Goal: Complete application form: Complete application form

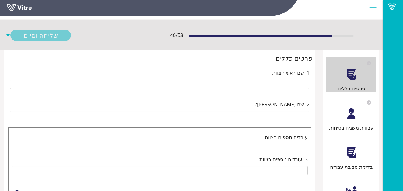
scroll to position [18, 0]
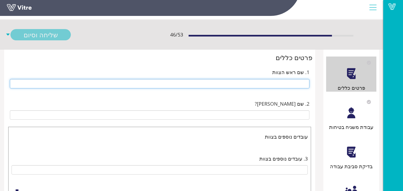
click at [232, 82] on input "text" at bounding box center [159, 83] width 299 height 9
type input "t"
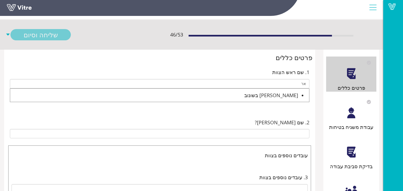
click at [262, 97] on div "ארטור בשונוב" at bounding box center [154, 95] width 288 height 8
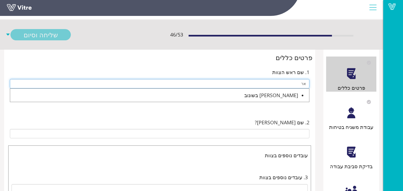
type input "ארטור בשונוב"
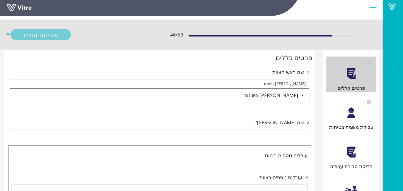
click at [248, 94] on div "ארטור בשונוב" at bounding box center [154, 95] width 288 height 8
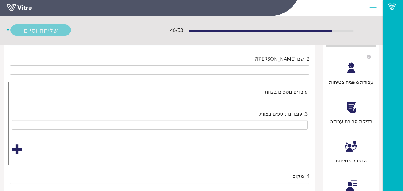
scroll to position [64, 0]
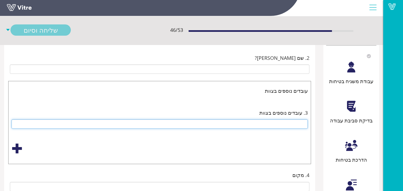
type input "בן בבגנוב"
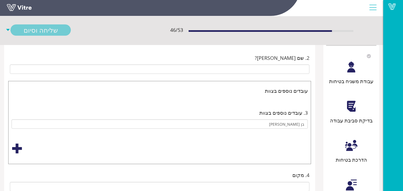
click at [16, 146] on div at bounding box center [17, 148] width 11 height 11
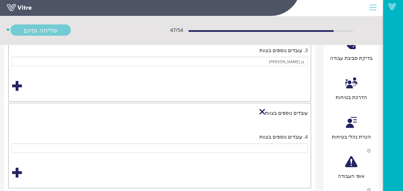
scroll to position [155, 0]
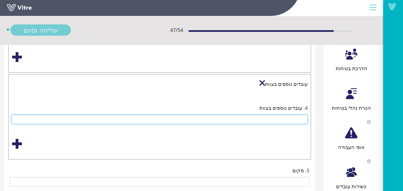
click at [255, 119] on input "text" at bounding box center [160, 119] width 296 height 9
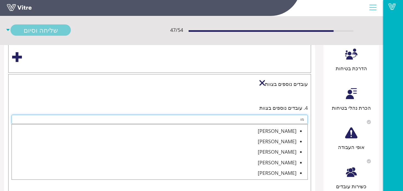
type input "מ"
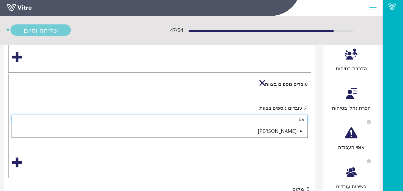
type input "א"
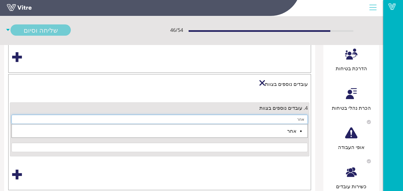
type input "אחר"
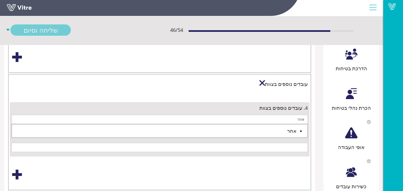
click at [220, 127] on div "אחר" at bounding box center [154, 131] width 284 height 8
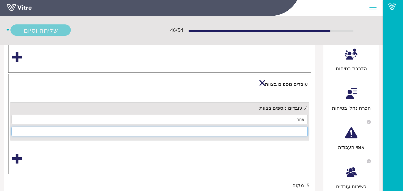
click at [222, 129] on input at bounding box center [160, 131] width 296 height 9
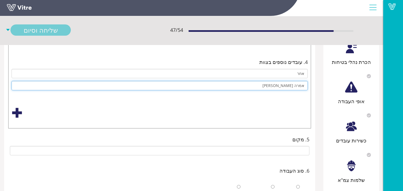
scroll to position [256, 0]
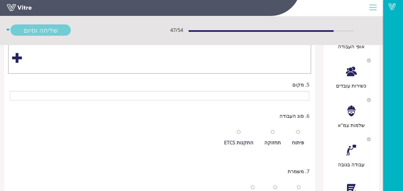
type input "אמרה מולה"
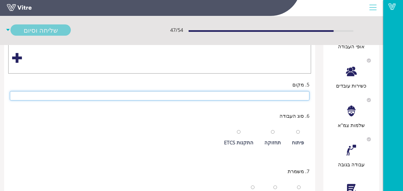
click at [241, 94] on input "text" at bounding box center [159, 95] width 299 height 9
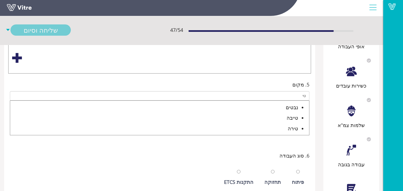
click at [287, 118] on div "טייבה" at bounding box center [154, 118] width 288 height 8
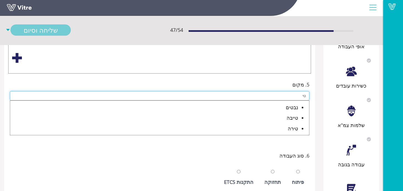
type input "טייבה"
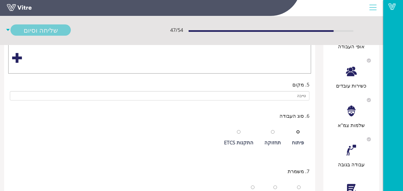
click at [299, 149] on div "פיתוח תחזוקה התקנות ETCS" at bounding box center [159, 138] width 299 height 33
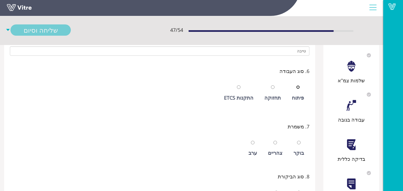
scroll to position [302, 0]
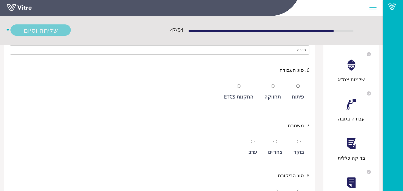
click at [299, 86] on input "radio" at bounding box center [298, 86] width 4 height 4
radio input "true"
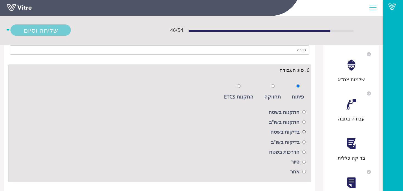
click at [303, 131] on input "radio" at bounding box center [304, 132] width 4 height 4
radio input "true"
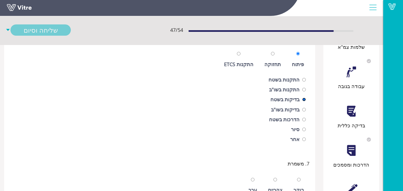
scroll to position [347, 0]
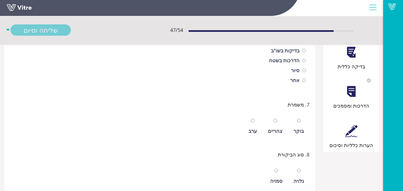
click at [302, 128] on div "בוקר" at bounding box center [298, 131] width 10 height 8
radio input "true"
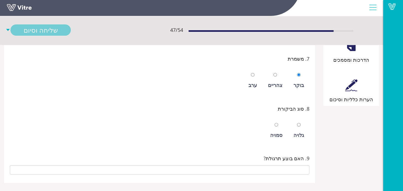
scroll to position [443, 0]
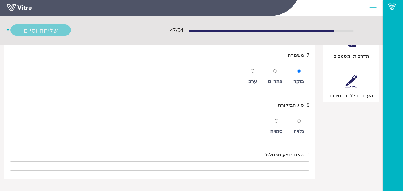
click at [277, 128] on div "סמויה" at bounding box center [276, 131] width 12 height 8
radio input "true"
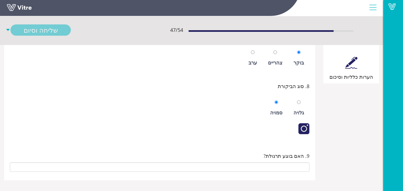
scroll to position [463, 0]
click at [301, 124] on div at bounding box center [303, 127] width 11 height 11
click at [301, 125] on div at bounding box center [303, 127] width 11 height 11
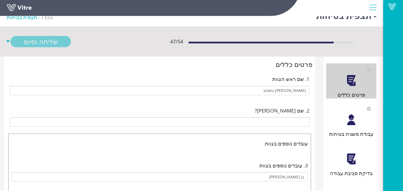
scroll to position [27, 0]
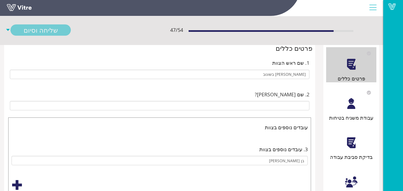
click at [360, 100] on div "עבודת משגיח בטיחות" at bounding box center [351, 103] width 50 height 35
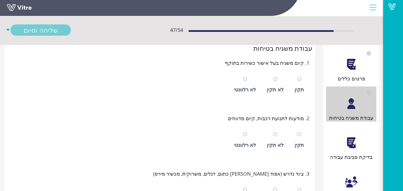
scroll to position [0, 0]
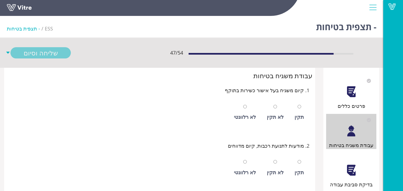
click at [249, 112] on div "לא רלוונטי" at bounding box center [244, 112] width 27 height 25
radio input "true"
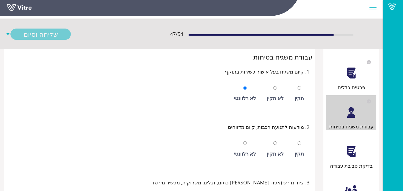
scroll to position [46, 0]
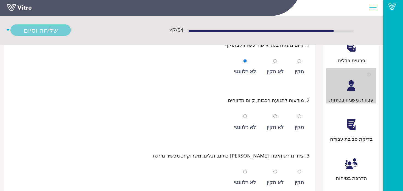
click at [253, 121] on div "לא רלוונטי" at bounding box center [244, 121] width 27 height 25
radio input "true"
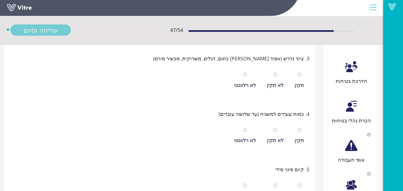
scroll to position [146, 0]
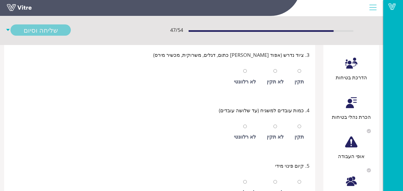
click at [297, 78] on div "תקין" at bounding box center [298, 82] width 9 height 8
radio input "true"
click at [297, 126] on div "תקין" at bounding box center [298, 132] width 15 height 25
radio input "true"
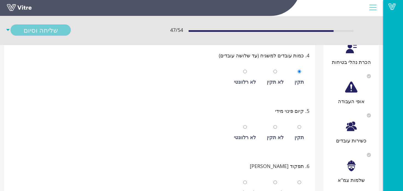
scroll to position [247, 0]
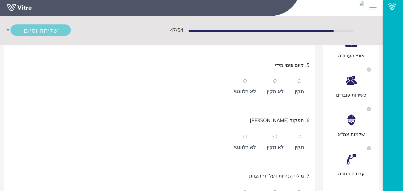
click at [242, 87] on div "לא רלוונטי" at bounding box center [244, 86] width 27 height 25
radio input "true"
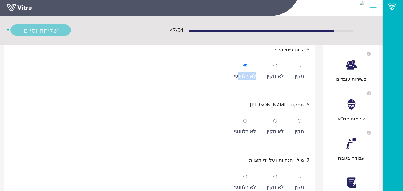
scroll to position [292, 0]
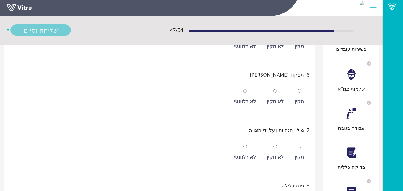
click at [250, 68] on div "6. תפקוד המשגיח תקין לא תקין לא רלוונטי" at bounding box center [159, 92] width 305 height 55
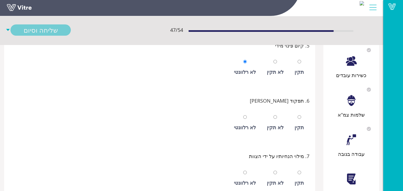
scroll to position [265, 0]
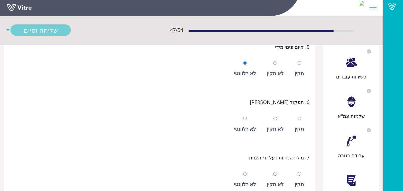
click at [242, 123] on div "לא רלוונטי" at bounding box center [244, 124] width 27 height 25
radio input "true"
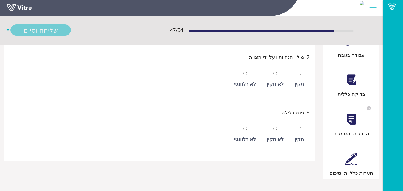
scroll to position [366, 0]
click at [251, 75] on div "לא רלוונטי" at bounding box center [244, 78] width 27 height 25
radio input "true"
click at [247, 127] on input "radio" at bounding box center [245, 128] width 4 height 4
radio input "true"
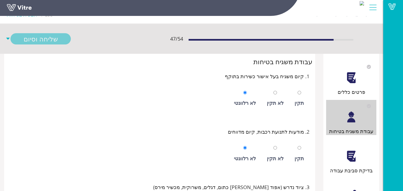
scroll to position [46, 0]
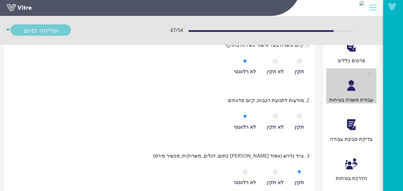
click at [347, 128] on div at bounding box center [351, 124] width 12 height 12
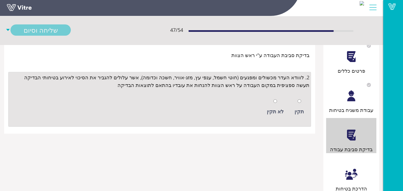
scroll to position [36, 0]
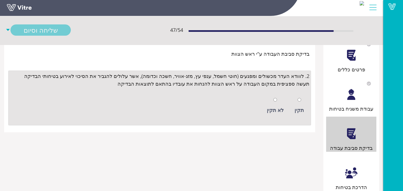
click at [303, 104] on div "תקין" at bounding box center [298, 105] width 15 height 25
radio input "true"
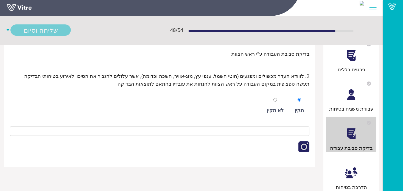
click at [302, 145] on div at bounding box center [303, 146] width 11 height 11
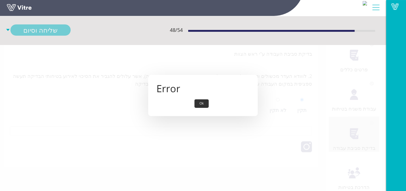
click at [203, 103] on button "Ok" at bounding box center [202, 103] width 14 height 9
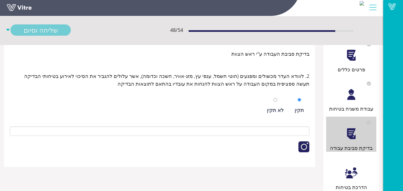
click at [300, 145] on div at bounding box center [303, 146] width 11 height 11
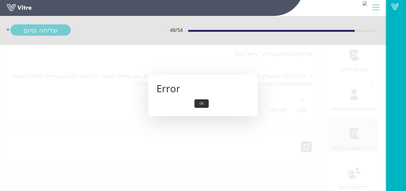
click at [206, 106] on button "Ok" at bounding box center [202, 103] width 14 height 9
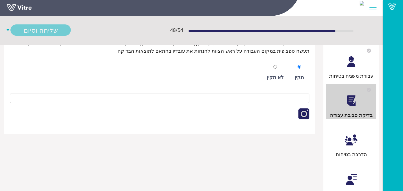
scroll to position [73, 0]
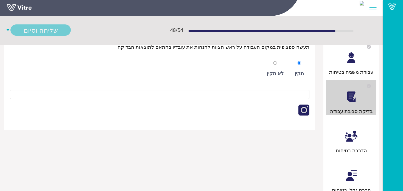
click at [353, 128] on div "הדרכת בטיחות" at bounding box center [351, 136] width 50 height 35
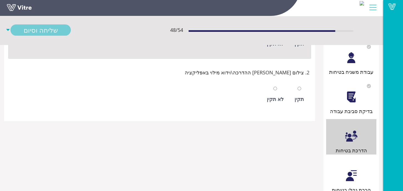
scroll to position [0, 0]
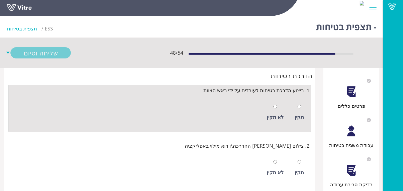
click at [291, 111] on div "תקין לא תקין" at bounding box center [159, 111] width 299 height 28
click at [302, 112] on div "תקין" at bounding box center [298, 112] width 15 height 25
radio input "true"
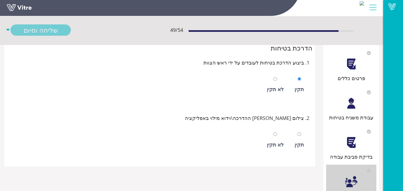
scroll to position [36, 0]
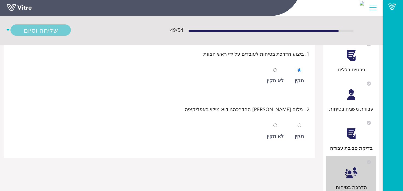
click at [297, 127] on div "תקין" at bounding box center [298, 130] width 15 height 25
radio input "true"
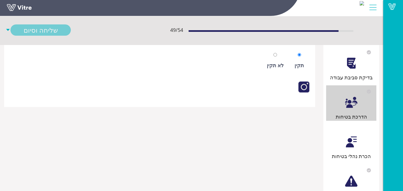
scroll to position [146, 0]
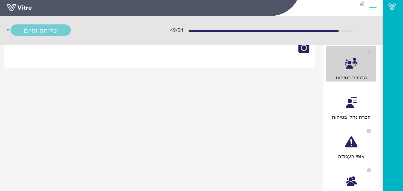
click at [347, 110] on div "הכרת נהלי בטיחות" at bounding box center [351, 103] width 50 height 35
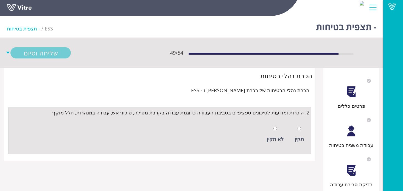
click at [302, 132] on div "תקין" at bounding box center [298, 134] width 15 height 25
radio input "true"
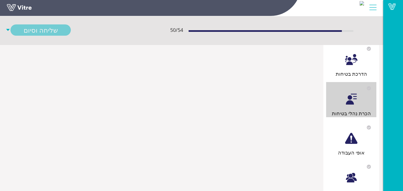
scroll to position [174, 0]
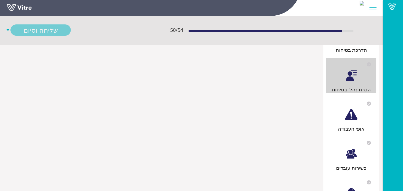
click at [335, 109] on div "אופי העבודה" at bounding box center [351, 114] width 50 height 35
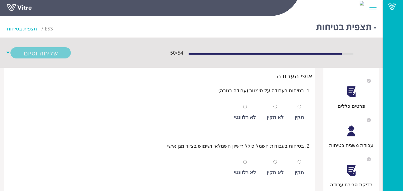
click at [250, 112] on div "לא רלוונטי" at bounding box center [244, 112] width 27 height 25
radio input "true"
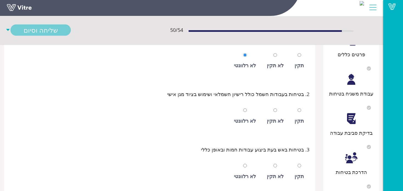
scroll to position [55, 0]
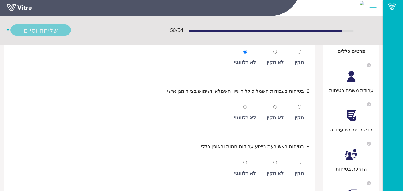
click at [289, 113] on div "תקין לא תקין לא רלוונטי" at bounding box center [159, 111] width 299 height 28
click at [300, 111] on div "תקין" at bounding box center [298, 112] width 15 height 25
radio input "true"
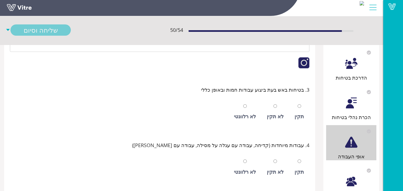
scroll to position [146, 0]
click at [253, 117] on div "לא רלוונטי" at bounding box center [245, 116] width 22 height 8
radio input "true"
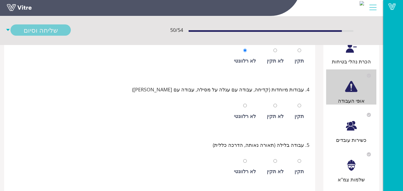
scroll to position [237, 0]
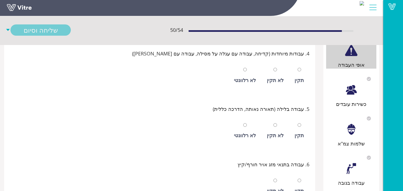
click at [255, 80] on div "לא רלוונטי" at bounding box center [245, 80] width 22 height 8
radio input "true"
click at [245, 122] on div "לא רלוונטי" at bounding box center [244, 130] width 27 height 25
radio input "true"
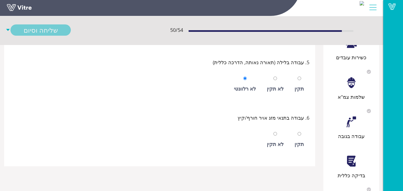
scroll to position [292, 0]
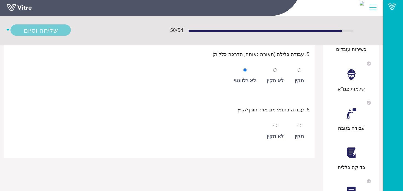
click at [293, 124] on div "תקין" at bounding box center [298, 131] width 15 height 25
radio input "true"
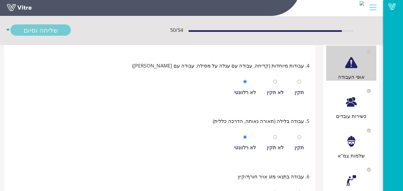
scroll to position [221, 0]
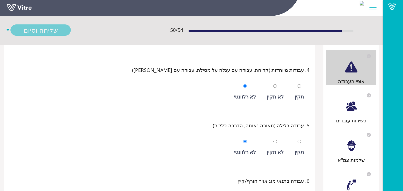
click at [350, 104] on div at bounding box center [351, 106] width 12 height 12
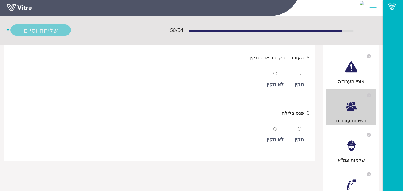
scroll to position [0, 0]
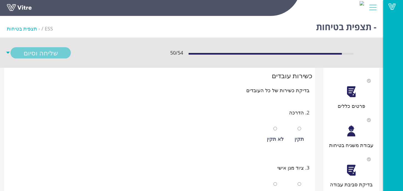
click at [298, 124] on div at bounding box center [299, 128] width 4 height 8
radio input "true"
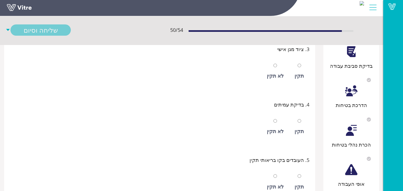
scroll to position [119, 0]
click at [300, 73] on div "תקין" at bounding box center [298, 76] width 9 height 8
radio input "true"
click at [306, 129] on div "תקין" at bounding box center [298, 126] width 15 height 25
radio input "true"
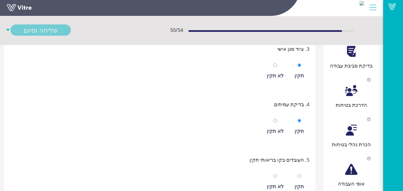
click at [301, 174] on div "תקין" at bounding box center [298, 181] width 15 height 25
radio input "true"
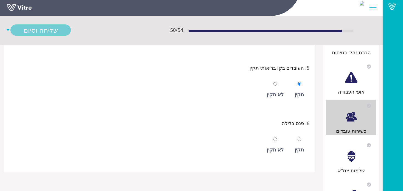
scroll to position [219, 0]
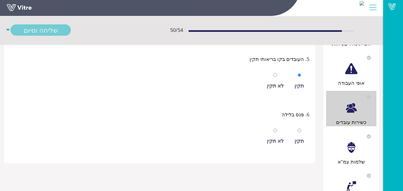
click at [297, 133] on div "תקין" at bounding box center [298, 136] width 15 height 25
radio input "true"
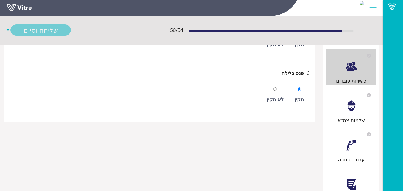
scroll to position [265, 0]
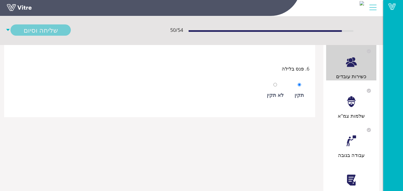
click at [368, 101] on div "שלמות צמ"א" at bounding box center [351, 101] width 50 height 35
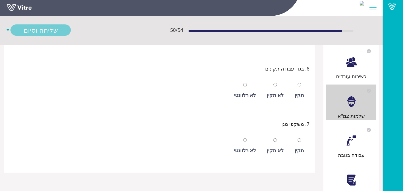
scroll to position [0, 0]
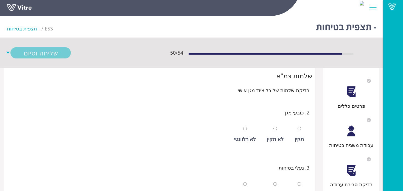
click at [300, 133] on div "תקין" at bounding box center [298, 134] width 15 height 25
radio input "true"
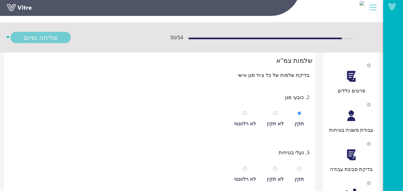
scroll to position [55, 0]
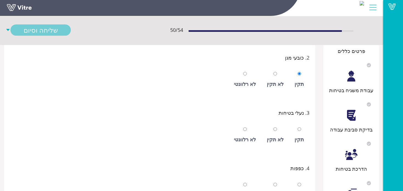
click at [295, 138] on div "תקין" at bounding box center [298, 139] width 9 height 8
radio input "true"
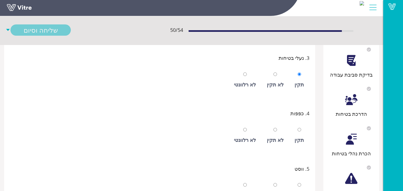
click at [295, 135] on div "תקין" at bounding box center [298, 135] width 15 height 25
radio input "true"
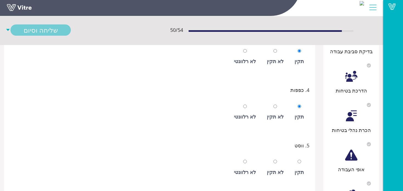
scroll to position [165, 0]
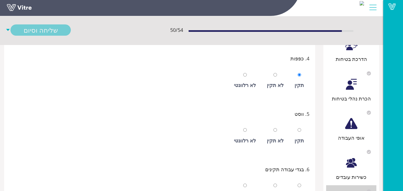
click at [298, 140] on div "תקין" at bounding box center [298, 141] width 9 height 8
radio input "true"
drag, startPoint x: 301, startPoint y: 172, endPoint x: 301, endPoint y: 178, distance: 5.8
click at [301, 173] on div "6. בגדי עבודה תקינים תקין לא תקין לא רלוונטי" at bounding box center [159, 187] width 302 height 47
click at [301, 184] on div "תקין" at bounding box center [298, 191] width 15 height 25
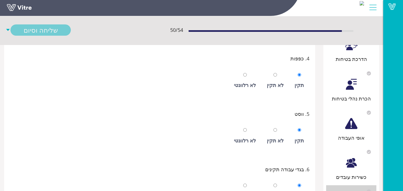
radio input "true"
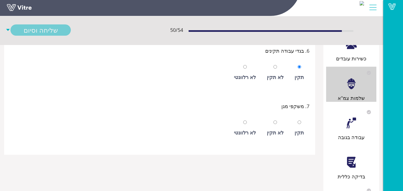
scroll to position [283, 0]
click at [301, 132] on div "תקין" at bounding box center [298, 132] width 9 height 8
click at [245, 130] on div "לא רלוונטי" at bounding box center [245, 132] width 22 height 8
radio input "false"
radio input "true"
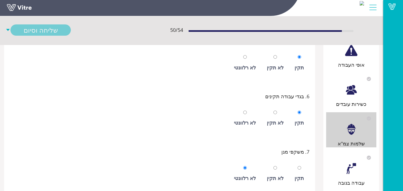
scroll to position [292, 0]
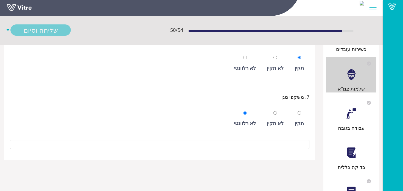
click at [362, 117] on div "עבודה בגובה" at bounding box center [351, 114] width 50 height 35
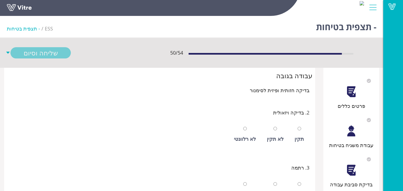
click at [242, 132] on div "לא רלוונטי" at bounding box center [244, 134] width 27 height 25
radio input "true"
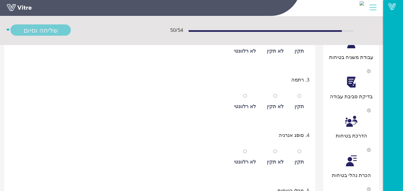
scroll to position [91, 0]
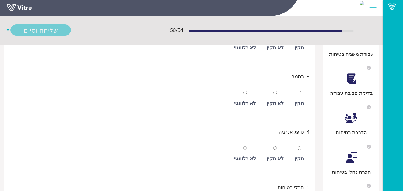
click at [250, 100] on div "לא רלוונטי" at bounding box center [245, 103] width 22 height 8
radio input "true"
click at [247, 146] on input "radio" at bounding box center [245, 148] width 4 height 4
radio input "true"
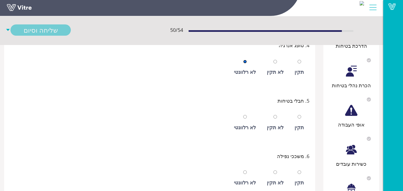
scroll to position [210, 0]
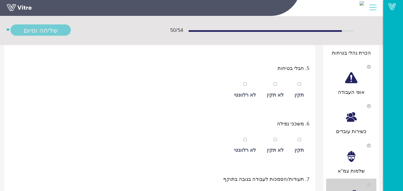
click at [246, 94] on div "לא רלוונטי" at bounding box center [245, 95] width 22 height 8
radio input "true"
click at [250, 143] on div "לא רלוונטי" at bounding box center [244, 145] width 27 height 25
radio input "true"
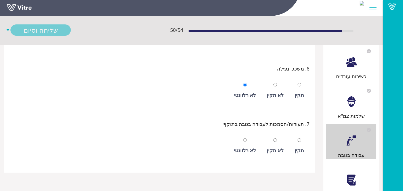
click at [243, 140] on div "לא רלוונטי" at bounding box center [244, 145] width 27 height 25
radio input "true"
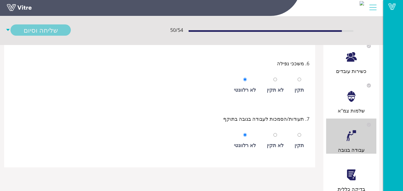
scroll to position [320, 0]
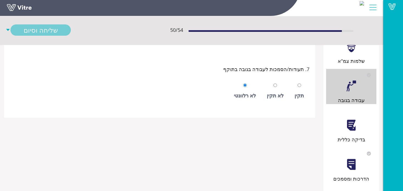
click at [361, 134] on div "בדיקה כללית" at bounding box center [351, 125] width 50 height 35
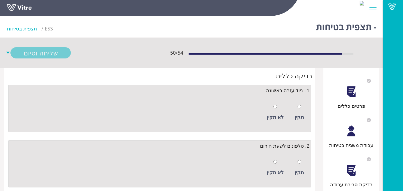
click at [304, 117] on div "תקין" at bounding box center [298, 112] width 15 height 25
radio input "true"
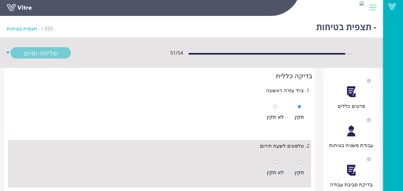
click at [299, 164] on div at bounding box center [299, 162] width 4 height 8
radio input "true"
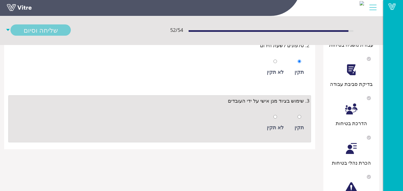
click at [296, 119] on div "תקין" at bounding box center [298, 122] width 15 height 25
radio input "true"
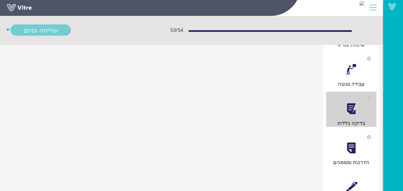
scroll to position [347, 0]
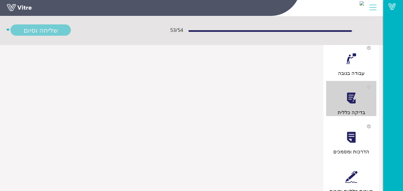
click at [351, 136] on div at bounding box center [351, 137] width 12 height 12
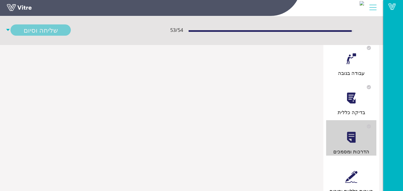
scroll to position [0, 0]
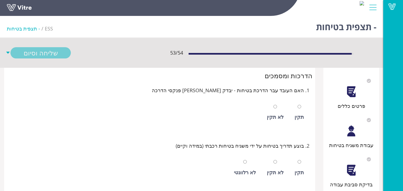
click at [299, 118] on div "תקין" at bounding box center [298, 117] width 9 height 8
radio input "true"
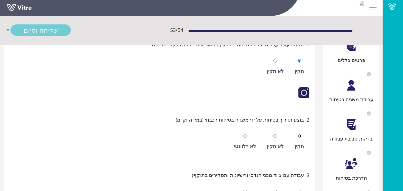
click at [298, 137] on input "radio" at bounding box center [299, 136] width 4 height 4
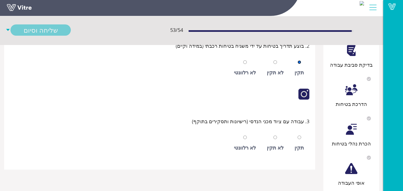
scroll to position [137, 0]
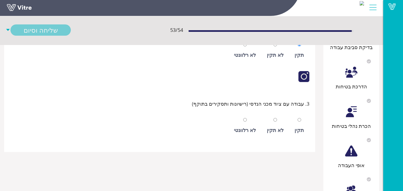
click at [248, 56] on div "לא רלוונטי" at bounding box center [245, 55] width 22 height 8
radio input "false"
radio input "true"
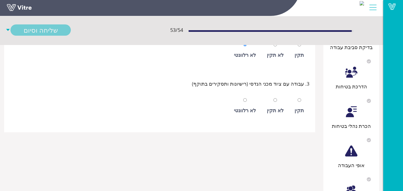
click at [252, 112] on div "לא רלוונטי" at bounding box center [245, 110] width 22 height 8
radio input "true"
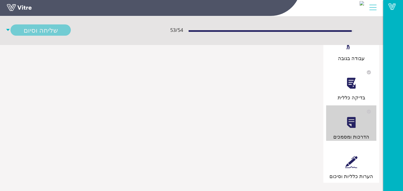
scroll to position [367, 0]
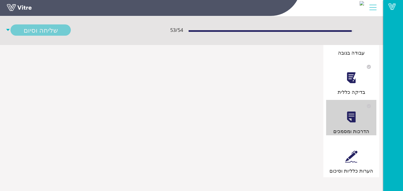
click at [353, 154] on div at bounding box center [351, 156] width 12 height 12
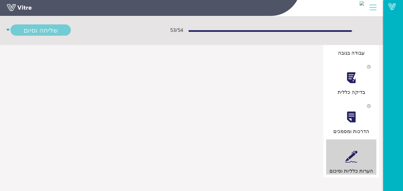
scroll to position [0, 0]
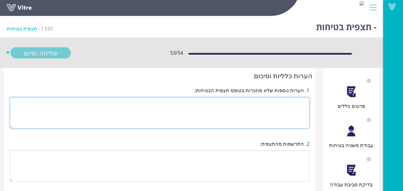
click at [298, 118] on textarea at bounding box center [159, 112] width 299 height 31
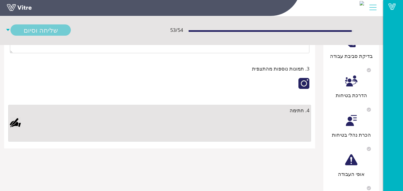
scroll to position [174, 0]
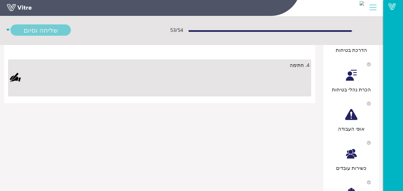
type textarea "הצוות עובד בצורה טובה מקפיד על כללי הבטיחות"
click at [256, 78] on div at bounding box center [159, 83] width 299 height 23
click at [199, 76] on div at bounding box center [159, 83] width 299 height 23
click at [247, 80] on div at bounding box center [159, 83] width 299 height 23
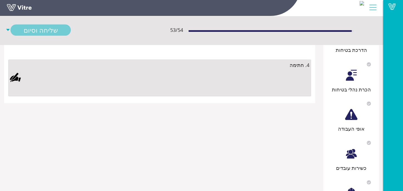
click at [291, 66] on span "4. חתימה" at bounding box center [299, 65] width 20 height 8
click at [299, 63] on span "4. חתימה" at bounding box center [299, 65] width 20 height 8
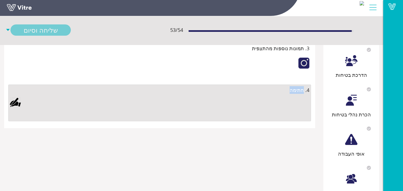
scroll to position [146, 0]
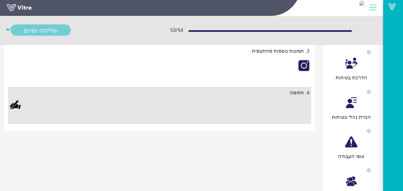
click at [306, 78] on div "3. תמונות נוספות מהתצפית" at bounding box center [159, 62] width 305 height 42
click at [311, 93] on div "4. חתימה" at bounding box center [159, 105] width 305 height 45
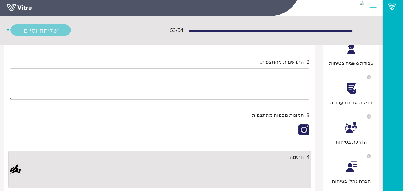
scroll to position [55, 0]
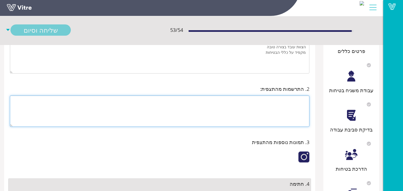
click at [284, 107] on textarea at bounding box center [159, 110] width 299 height 31
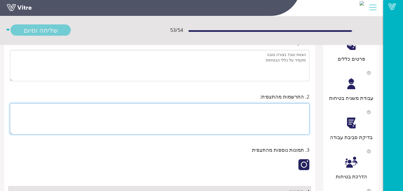
scroll to position [36, 0]
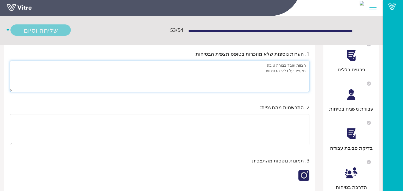
drag, startPoint x: 273, startPoint y: 71, endPoint x: 285, endPoint y: 70, distance: 12.1
click at [285, 70] on textarea "הצוות עובד בצורה טובה מקפיד על כללי הבטיחות" at bounding box center [159, 76] width 299 height 31
click at [275, 72] on textarea "הצוות עובד בצורה טובה מקפיד על כללי הבטיחות" at bounding box center [159, 76] width 299 height 31
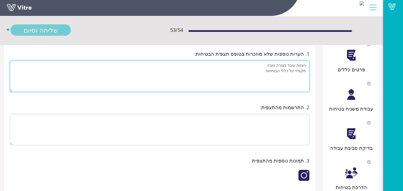
click at [275, 72] on textarea "הצוות עובד בצורה טובה מקפיד על כללי הבטיחות" at bounding box center [159, 76] width 299 height 31
drag, startPoint x: 267, startPoint y: 72, endPoint x: 305, endPoint y: 66, distance: 38.9
click at [305, 66] on textarea "הצוות עובד בצורה טובה מקפיד על כללי הבטיחות" at bounding box center [159, 76] width 299 height 31
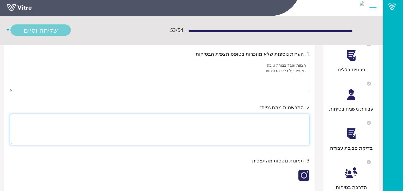
paste textarea "הצוות עובד בצורה טובה מקפיד על כללי הבטיחות"
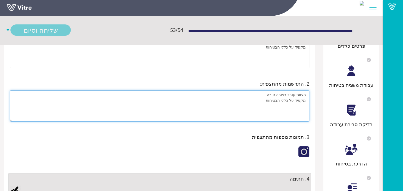
scroll to position [82, 0]
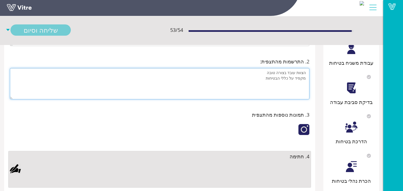
type textarea "הצוות עובד בצורה טובה מקפיד על כללי הבטיחות"
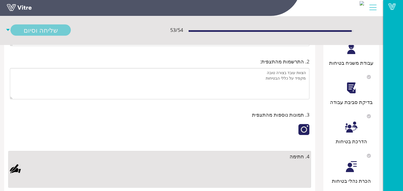
click at [294, 158] on span "4. חתימה" at bounding box center [299, 156] width 20 height 8
click at [287, 170] on div at bounding box center [159, 174] width 299 height 23
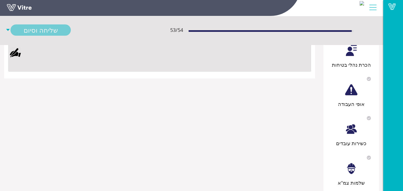
scroll to position [194, 0]
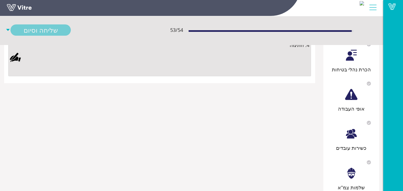
click at [281, 70] on div at bounding box center [159, 71] width 299 height 8
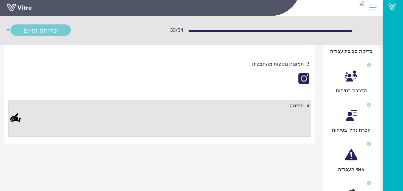
scroll to position [102, 0]
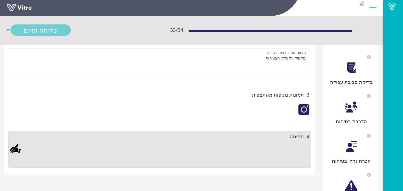
click at [305, 111] on div at bounding box center [303, 109] width 11 height 11
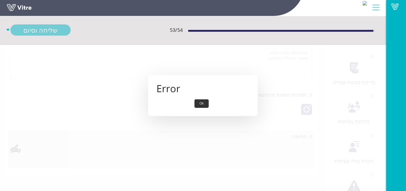
click at [207, 110] on div "Error Ok" at bounding box center [203, 95] width 110 height 41
click at [204, 104] on button "Ok" at bounding box center [202, 103] width 14 height 9
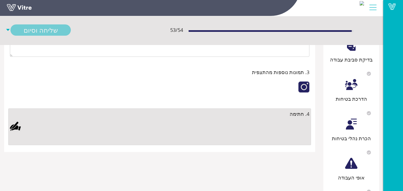
scroll to position [157, 0]
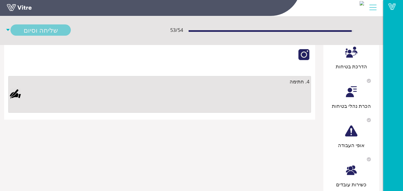
click at [242, 114] on div "4. חתימה" at bounding box center [159, 94] width 305 height 45
click at [233, 95] on div at bounding box center [159, 99] width 299 height 23
click at [5, 78] on div "הערות כלליות וסיכום 1. הערות נוספות שלא מוזכרות בטופס תצפית הבטיחות: הצוות עובד…" at bounding box center [159, 15] width 311 height 209
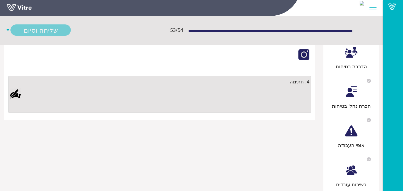
click at [15, 82] on div "4. חתימה" at bounding box center [159, 82] width 299 height 8
click at [259, 97] on div at bounding box center [159, 99] width 299 height 23
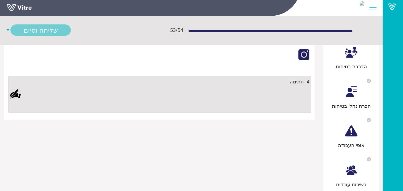
click at [259, 97] on div at bounding box center [159, 99] width 299 height 23
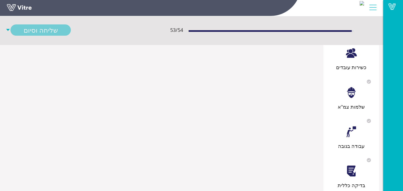
scroll to position [258, 0]
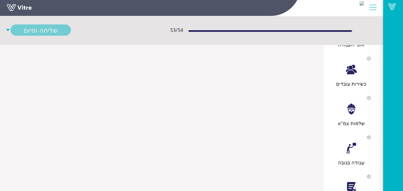
click at [68, 33] on div "שליחה וסיום" at bounding box center [40, 29] width 60 height 11
click at [43, 42] on link "שמירה" at bounding box center [40, 41] width 60 height 11
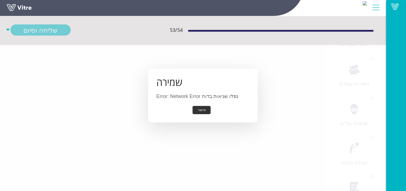
click at [205, 109] on button "אישור" at bounding box center [202, 110] width 18 height 9
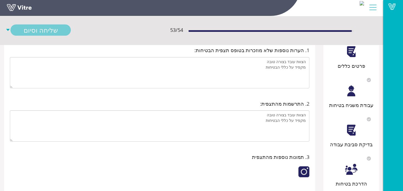
scroll to position [38, 0]
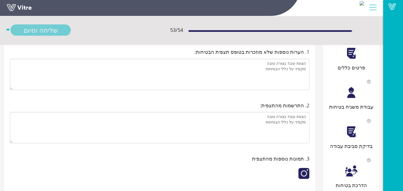
drag, startPoint x: 401, startPoint y: 34, endPoint x: 400, endPoint y: 13, distance: 20.6
click at [400, 13] on div "Vitre" at bounding box center [393, 95] width 20 height 191
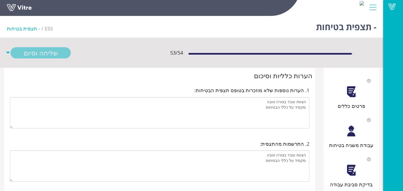
click at [362, 80] on div "פרטים כללים" at bounding box center [351, 92] width 50 height 35
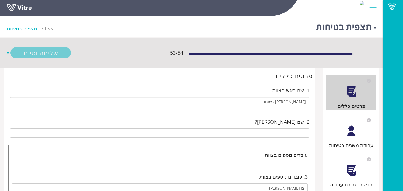
click at [361, 135] on div "עבודת משגיח בטיחות" at bounding box center [351, 131] width 50 height 35
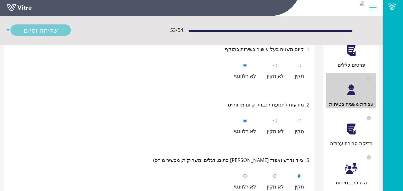
scroll to position [33, 0]
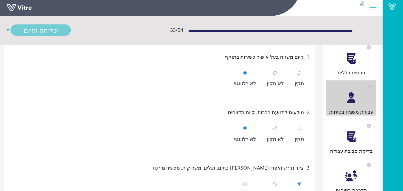
click at [356, 138] on div at bounding box center [351, 137] width 12 height 12
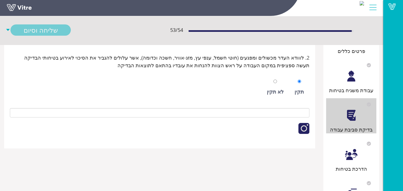
scroll to position [100, 0]
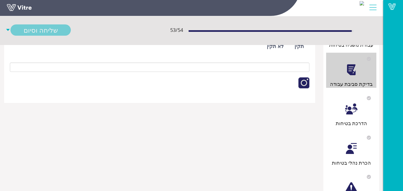
click at [374, 103] on div "הדרכת בטיחות" at bounding box center [351, 109] width 50 height 35
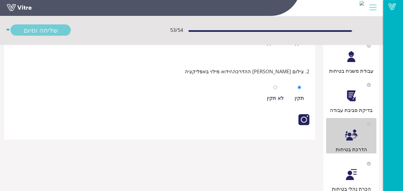
scroll to position [101, 0]
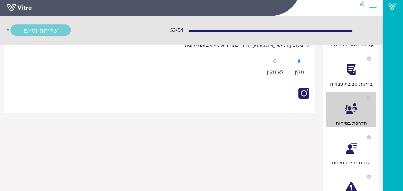
click at [355, 158] on div "הכרת נהלי בטיחות" at bounding box center [351, 148] width 50 height 35
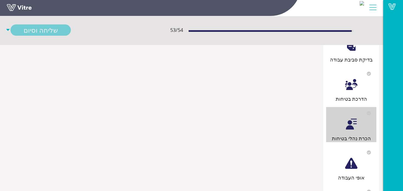
scroll to position [155, 0]
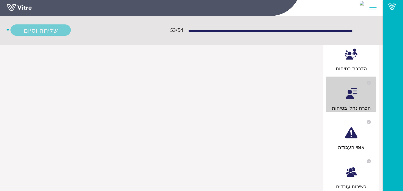
click at [361, 128] on div "אופי העבודה" at bounding box center [351, 133] width 50 height 35
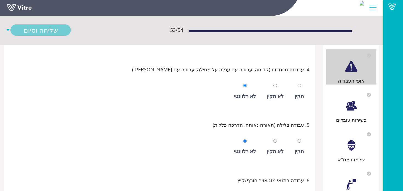
scroll to position [210, 0]
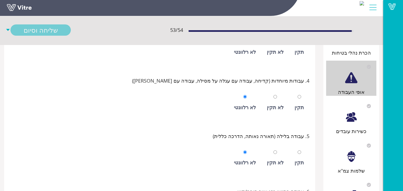
click at [346, 114] on div at bounding box center [351, 117] width 12 height 12
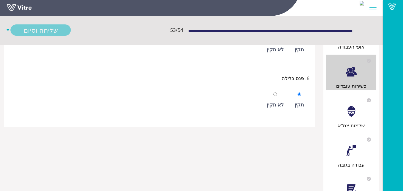
scroll to position [256, 0]
click at [351, 122] on div "שלמות צמ"א" at bounding box center [351, 125] width 50 height 8
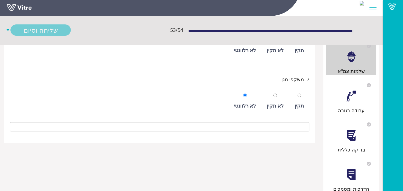
scroll to position [311, 0]
click at [352, 101] on div "עבודה בגובה" at bounding box center [351, 95] width 50 height 35
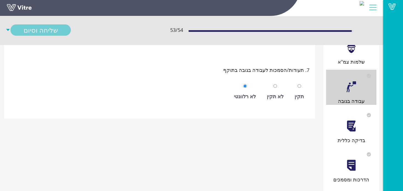
scroll to position [320, 0]
click at [356, 119] on div at bounding box center [351, 125] width 12 height 12
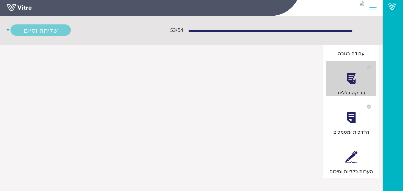
scroll to position [367, 0]
click at [357, 104] on div "הדרכות ומסמכים" at bounding box center [351, 117] width 50 height 35
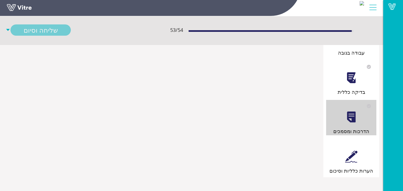
click at [359, 151] on div "הערות כלליות וסיכום" at bounding box center [351, 156] width 50 height 35
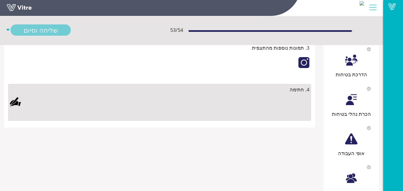
scroll to position [155, 0]
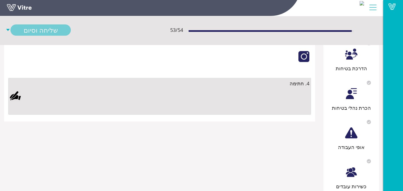
click at [230, 123] on div "פרטים כללים עבודת משגיח בטיחות בדיקת סביבת עבודה הדרכת בטיחות הכרת נהלי בטיחות …" at bounding box center [191, 151] width 383 height 477
click at [237, 95] on div at bounding box center [159, 101] width 299 height 23
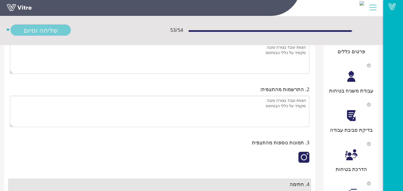
scroll to position [0, 0]
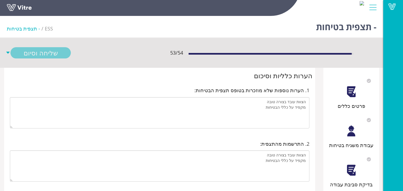
click at [372, 7] on div at bounding box center [372, 7] width 12 height 15
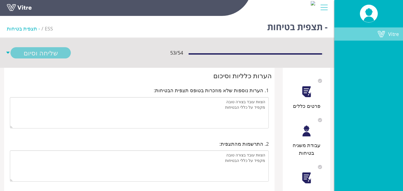
click at [385, 33] on span at bounding box center [381, 34] width 14 height 7
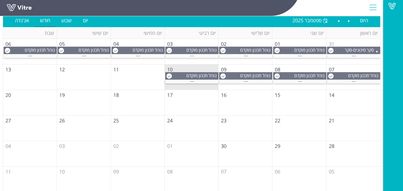
scroll to position [62, 0]
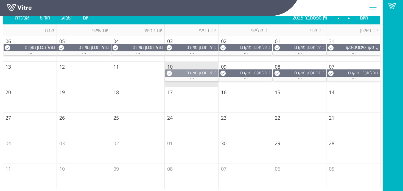
click at [195, 76] on span "סיכום משימה" at bounding box center [190, 79] width 23 height 6
click at [191, 79] on span "..." at bounding box center [192, 77] width 4 height 6
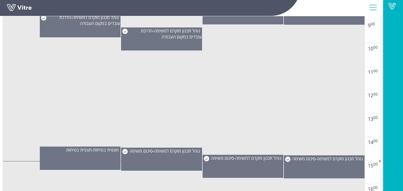
scroll to position [316, 0]
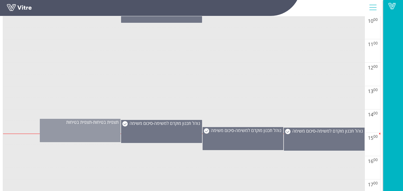
click at [92, 130] on div "תצפית בטיחות - תצפית בטיחות" at bounding box center [80, 130] width 81 height 23
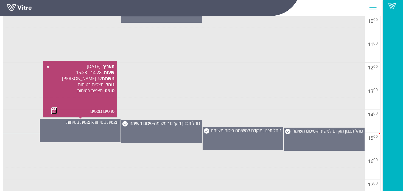
click at [55, 109] on link at bounding box center [54, 110] width 6 height 7
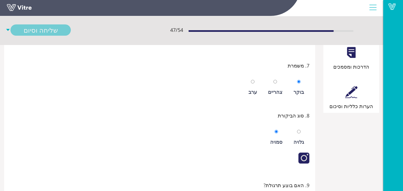
scroll to position [463, 0]
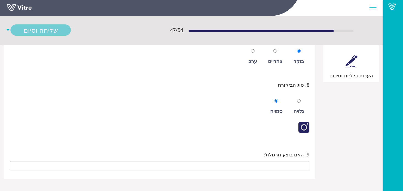
click at [346, 79] on div "הערות כלליות וסיכום" at bounding box center [351, 76] width 50 height 8
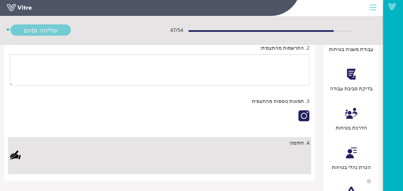
scroll to position [100, 0]
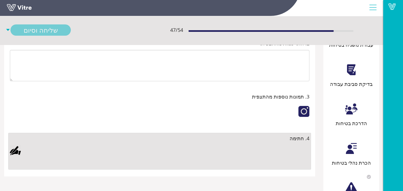
click at [290, 149] on div at bounding box center [159, 156] width 299 height 23
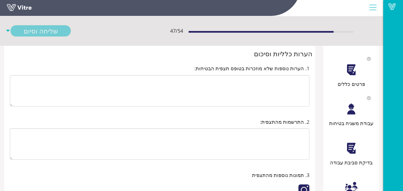
scroll to position [18, 0]
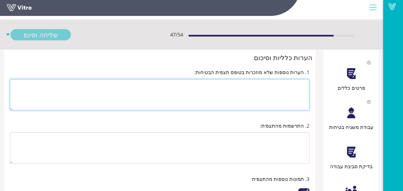
click at [263, 90] on textarea at bounding box center [159, 94] width 299 height 31
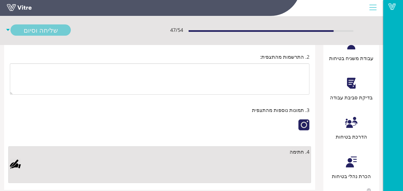
scroll to position [100, 0]
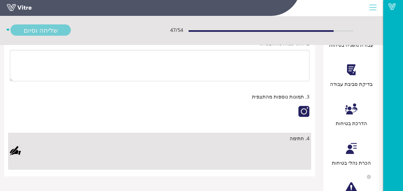
type textarea "הצוות עבד בצורה טובה ובטיחותית הקפיד על כללי הבטיחות"
click at [303, 109] on div at bounding box center [303, 111] width 11 height 11
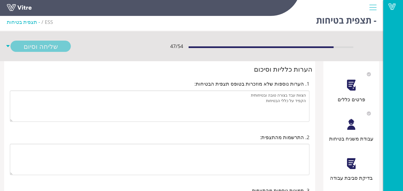
scroll to position [0, 0]
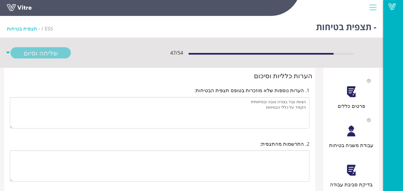
click at [358, 94] on div "פרטים כללים" at bounding box center [351, 92] width 50 height 35
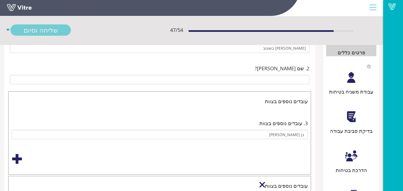
scroll to position [46, 0]
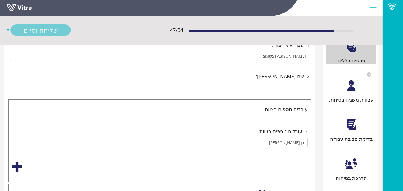
click at [341, 98] on div "עבודת משגיח בטיחות" at bounding box center [351, 100] width 50 height 8
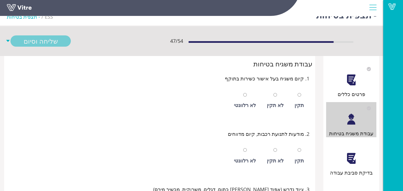
scroll to position [9, 0]
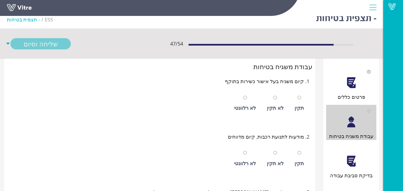
click at [247, 100] on div at bounding box center [245, 98] width 4 height 8
radio input "true"
click at [251, 147] on div "לא רלוונטי" at bounding box center [244, 158] width 27 height 25
radio input "true"
click at [249, 155] on div "לא רלוונטי" at bounding box center [244, 158] width 27 height 25
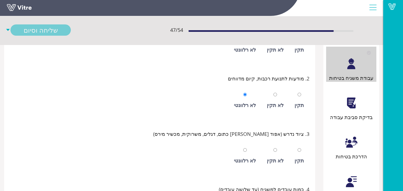
scroll to position [119, 0]
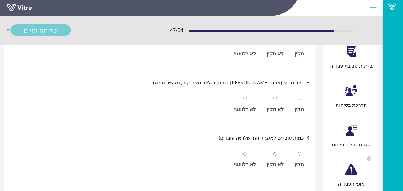
click at [249, 97] on div "לא רלוונטי" at bounding box center [244, 104] width 27 height 25
radio input "true"
click at [251, 153] on div "לא רלוונטי" at bounding box center [244, 159] width 27 height 25
radio input "true"
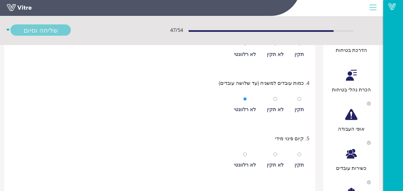
scroll to position [228, 0]
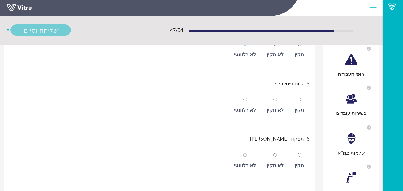
click at [254, 103] on div "לא רלוונטי" at bounding box center [244, 105] width 27 height 25
radio input "true"
click at [252, 162] on div "לא רלוונטי" at bounding box center [245, 165] width 22 height 8
radio input "true"
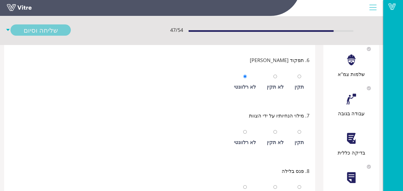
scroll to position [338, 0]
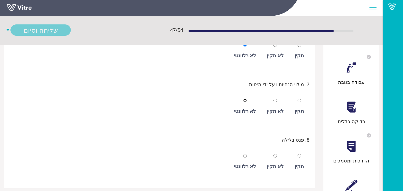
click at [246, 100] on input "radio" at bounding box center [245, 101] width 4 height 4
radio input "true"
click at [246, 149] on div "לא רלוונטי" at bounding box center [244, 161] width 27 height 25
radio input "true"
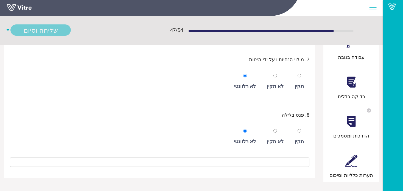
scroll to position [367, 0]
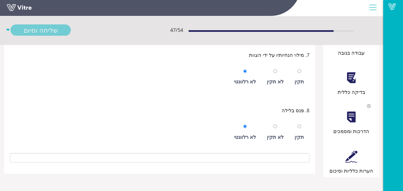
click at [340, 86] on div "בדיקה כללית" at bounding box center [351, 78] width 50 height 35
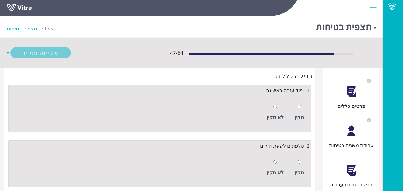
click at [291, 112] on div "תקין לא תקין" at bounding box center [159, 111] width 299 height 28
click at [298, 115] on div "תקין" at bounding box center [298, 117] width 9 height 8
radio input "true"
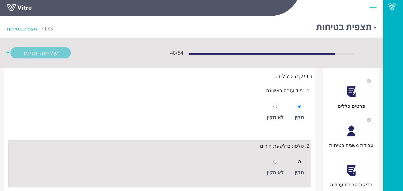
click at [299, 161] on input "radio" at bounding box center [299, 162] width 4 height 4
radio input "true"
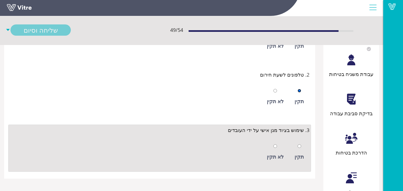
scroll to position [100, 0]
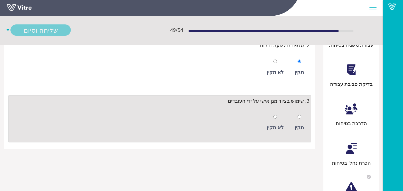
click at [290, 126] on div "תקין לא תקין" at bounding box center [159, 121] width 299 height 28
click at [296, 124] on div "תקין" at bounding box center [298, 127] width 9 height 8
radio input "true"
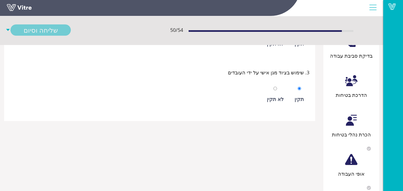
scroll to position [128, 0]
click at [350, 124] on div at bounding box center [351, 121] width 12 height 12
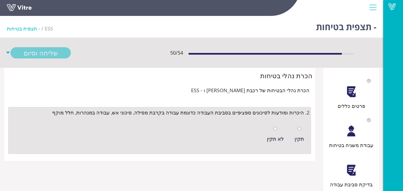
click at [299, 136] on div "תקין" at bounding box center [298, 139] width 9 height 8
radio input "true"
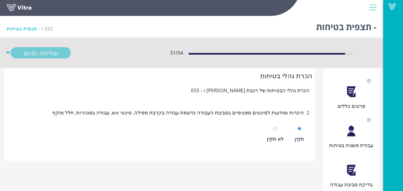
click at [364, 100] on div "פרטים כללים" at bounding box center [351, 92] width 50 height 35
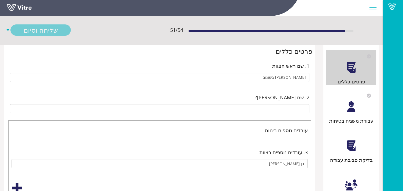
scroll to position [55, 0]
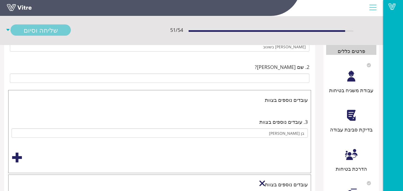
click at [364, 123] on div "בדיקת סביבת עבודה" at bounding box center [351, 115] width 50 height 35
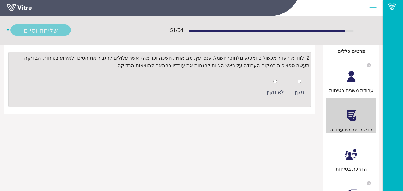
scroll to position [0, 0]
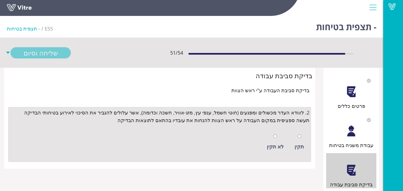
click at [295, 142] on div "תקין" at bounding box center [298, 141] width 15 height 25
radio input "true"
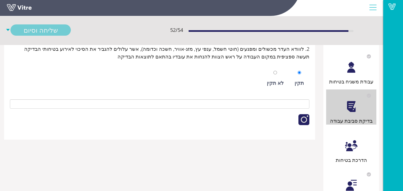
scroll to position [91, 0]
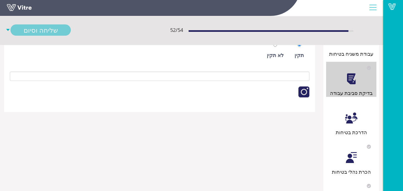
click at [307, 95] on div at bounding box center [303, 91] width 11 height 11
click at [361, 121] on div "הדרכת בטיחות" at bounding box center [351, 118] width 50 height 35
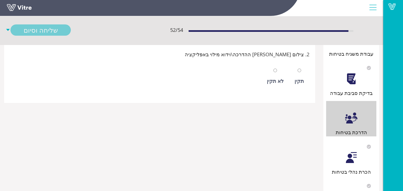
scroll to position [0, 0]
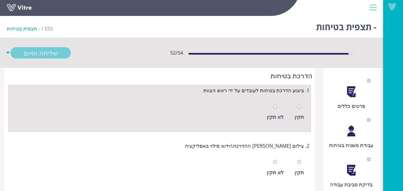
click at [298, 109] on div at bounding box center [299, 107] width 4 height 8
radio input "true"
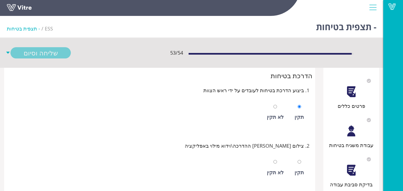
click at [294, 162] on div "תקין" at bounding box center [298, 167] width 15 height 25
radio input "true"
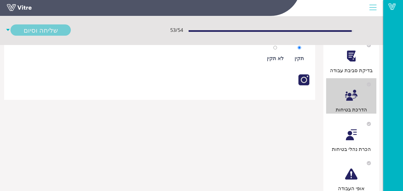
scroll to position [119, 0]
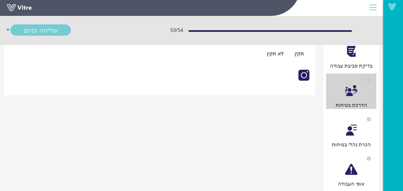
click at [364, 132] on div "הכרת נהלי בטיחות" at bounding box center [351, 130] width 50 height 35
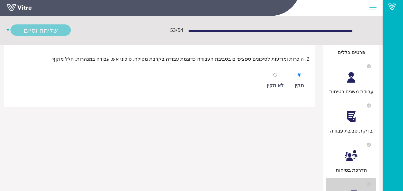
scroll to position [55, 0]
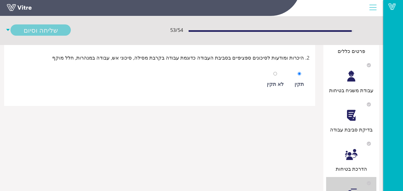
click at [355, 131] on div "בדיקת סביבת עבודה" at bounding box center [351, 130] width 50 height 8
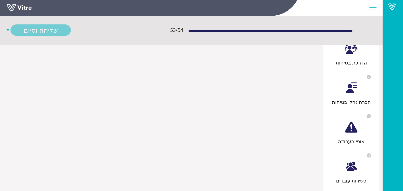
scroll to position [165, 0]
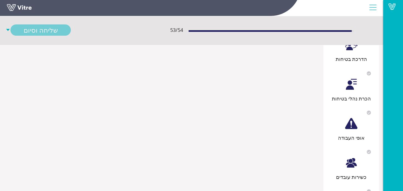
click at [366, 167] on div "כשירות עובדים" at bounding box center [351, 163] width 50 height 35
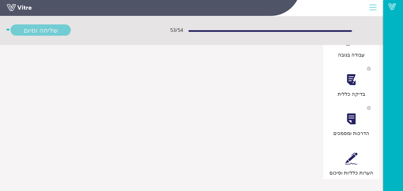
scroll to position [367, 0]
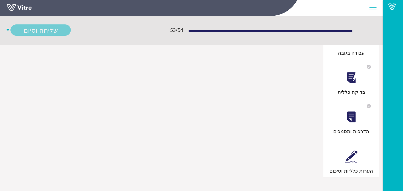
click at [361, 153] on div "הערות כלליות וסיכום" at bounding box center [351, 156] width 50 height 35
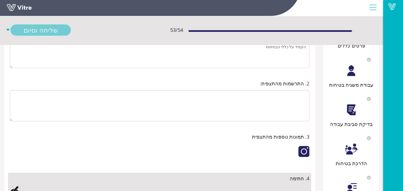
scroll to position [110, 0]
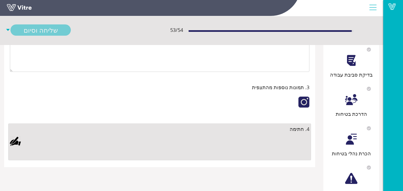
click at [15, 139] on div at bounding box center [15, 141] width 11 height 11
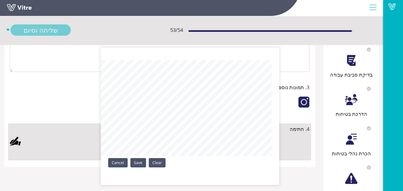
click at [209, 172] on div "Clear Save Cancel" at bounding box center [190, 116] width 178 height 137
click at [139, 161] on link "Save" at bounding box center [138, 162] width 16 height 9
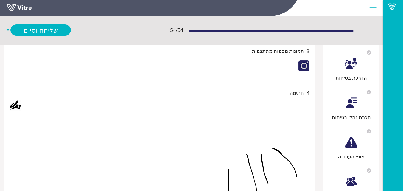
scroll to position [128, 0]
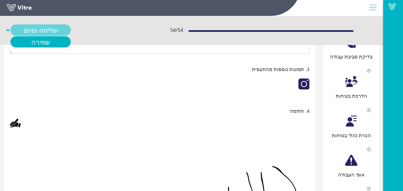
click at [53, 29] on link "שליחה וסיום" at bounding box center [40, 29] width 60 height 11
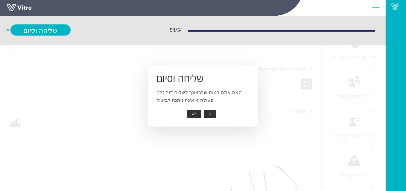
click at [216, 113] on button "כן" at bounding box center [210, 114] width 12 height 9
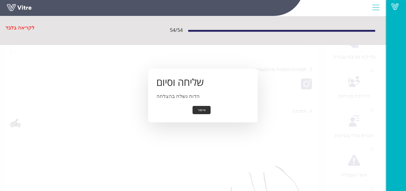
click at [204, 111] on button "אישור" at bounding box center [202, 110] width 18 height 9
